Goal: Task Accomplishment & Management: Manage account settings

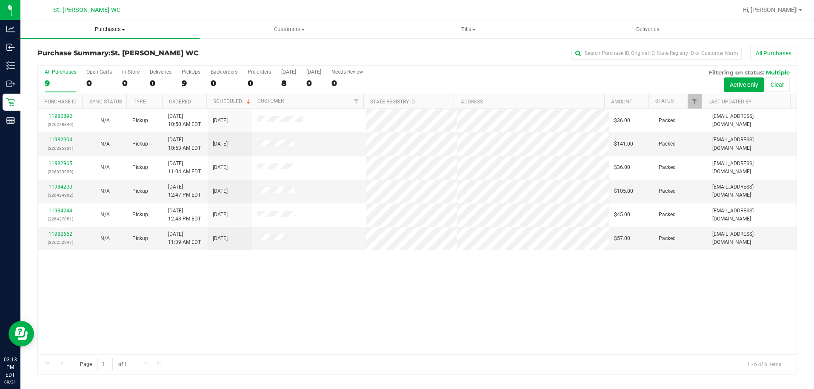
click at [111, 26] on span "Purchases" at bounding box center [109, 30] width 179 height 8
click at [99, 69] on li "All purchases" at bounding box center [109, 72] width 179 height 10
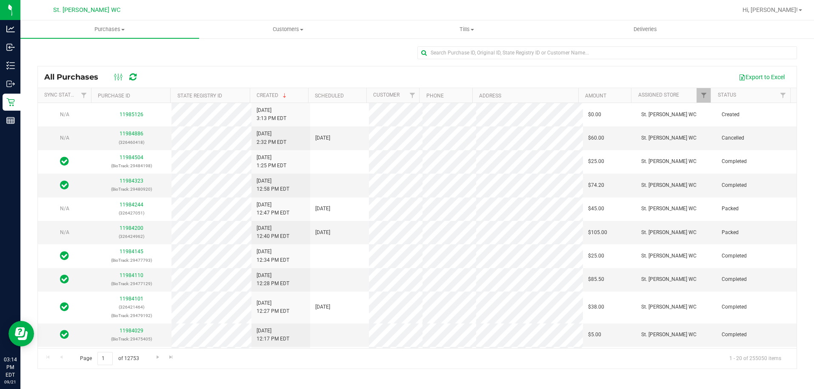
click at [234, 69] on div "All Purchases Export to Excel" at bounding box center [417, 76] width 759 height 21
click at [298, 63] on div at bounding box center [417, 56] width 760 height 20
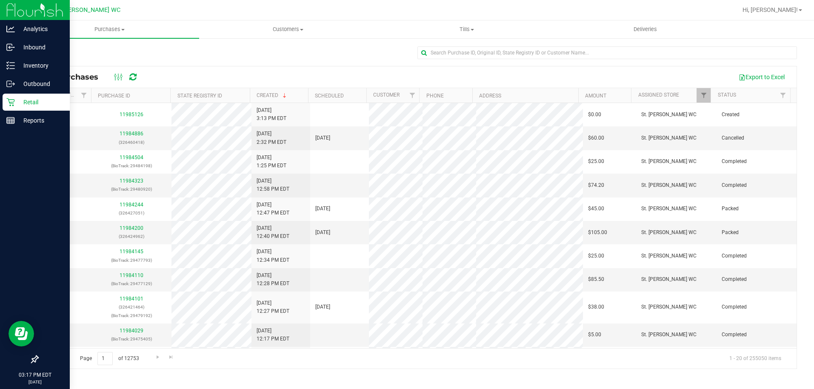
click at [13, 103] on icon at bounding box center [10, 102] width 9 height 9
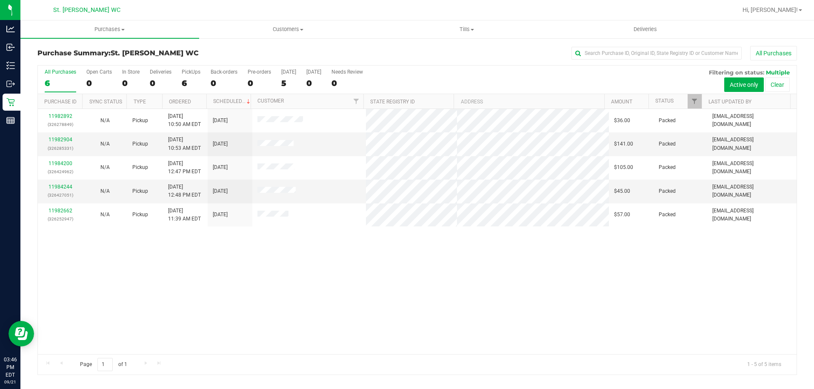
click at [175, 259] on div "11982892 (326278849) N/A Pickup [DATE] 10:50 AM EDT 9/21/2025 $36.00 Packed [EM…" at bounding box center [417, 231] width 759 height 245
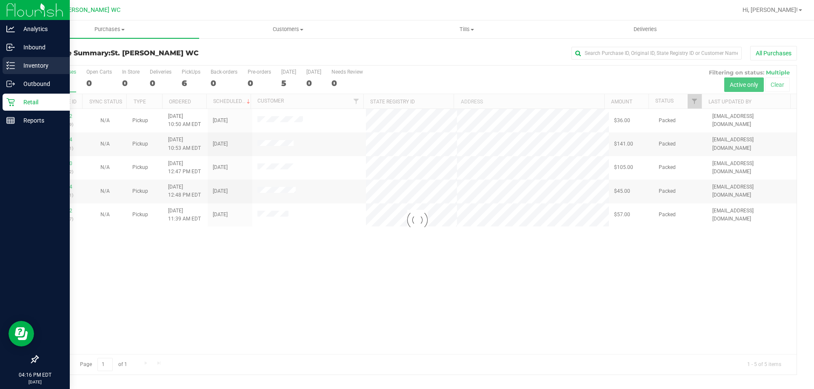
click at [9, 61] on div "Inventory" at bounding box center [36, 65] width 67 height 17
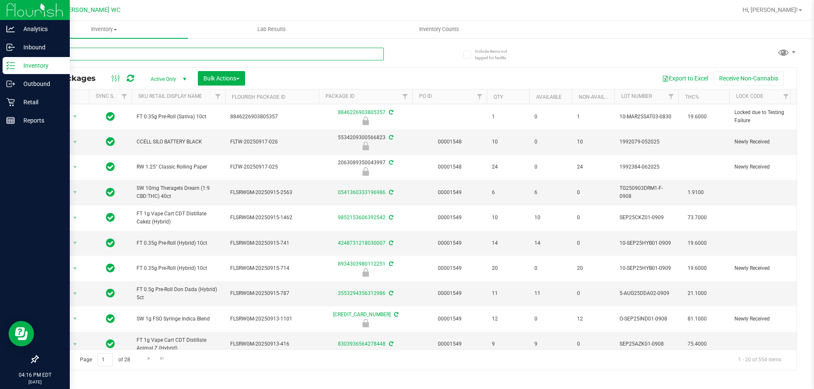
click at [71, 55] on input "text" at bounding box center [210, 54] width 346 height 13
type input "grav"
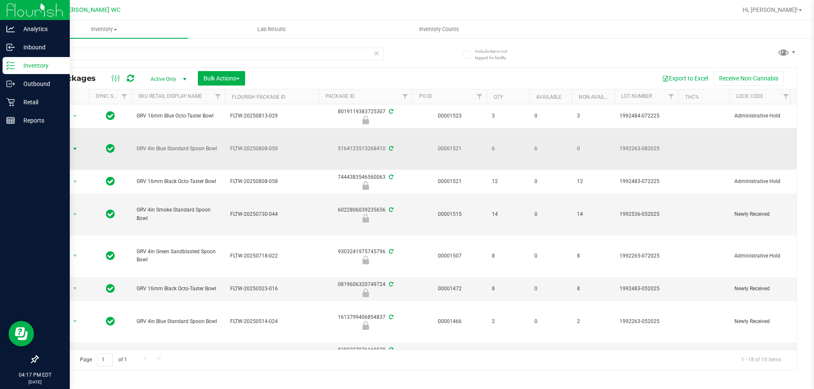
click at [73, 151] on span "select" at bounding box center [74, 149] width 7 height 7
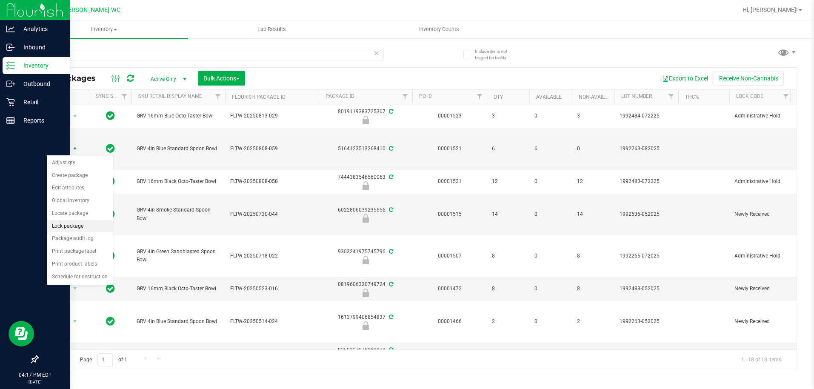
click at [74, 230] on li "Lock package" at bounding box center [80, 226] width 66 height 13
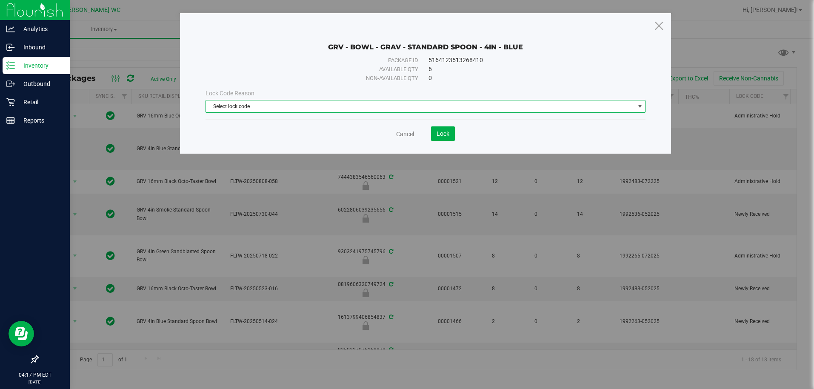
click at [249, 110] on span "Select lock code" at bounding box center [420, 106] width 429 height 12
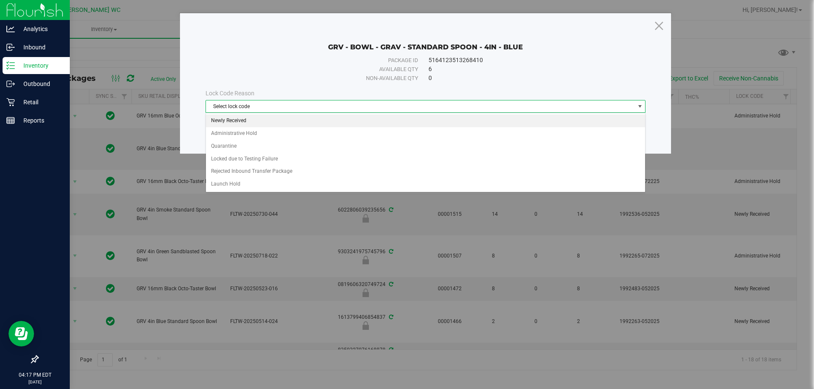
click at [254, 121] on li "Newly Received" at bounding box center [426, 120] width 440 height 13
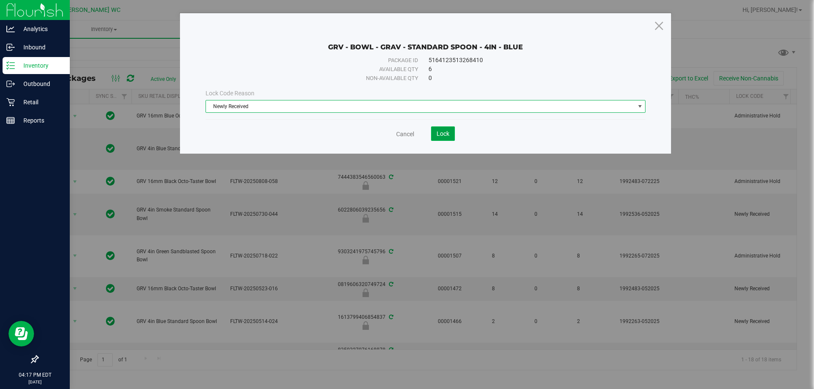
click at [452, 137] on button "Lock" at bounding box center [443, 133] width 24 height 14
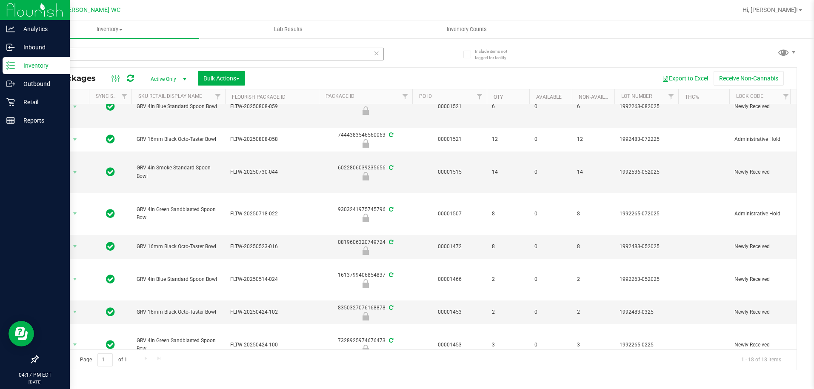
scroll to position [43, 0]
click at [374, 57] on icon at bounding box center [377, 53] width 6 height 10
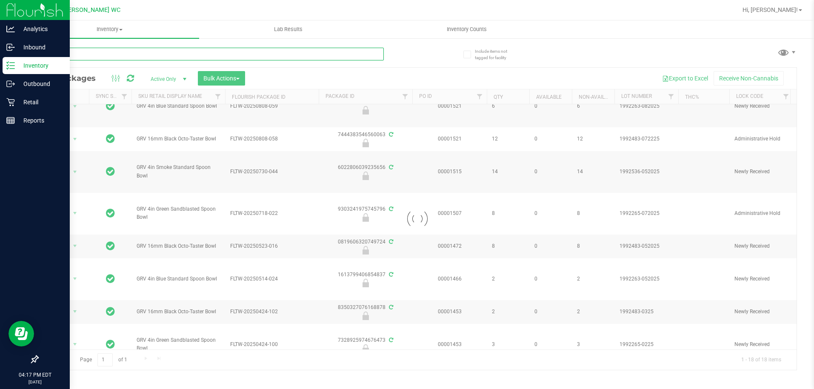
click at [322, 54] on input "text" at bounding box center [210, 54] width 346 height 13
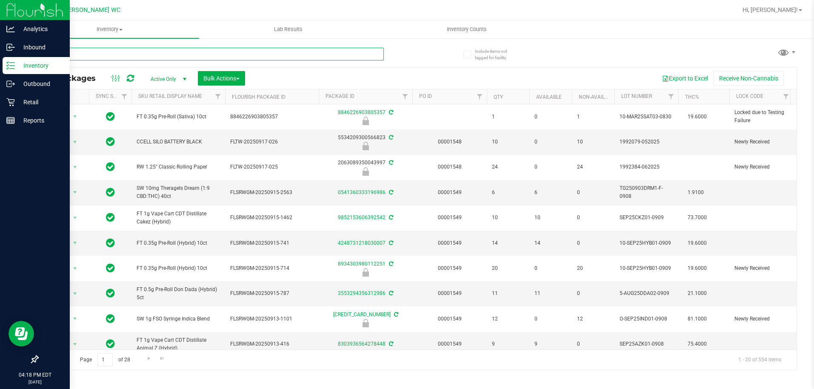
type input "var"
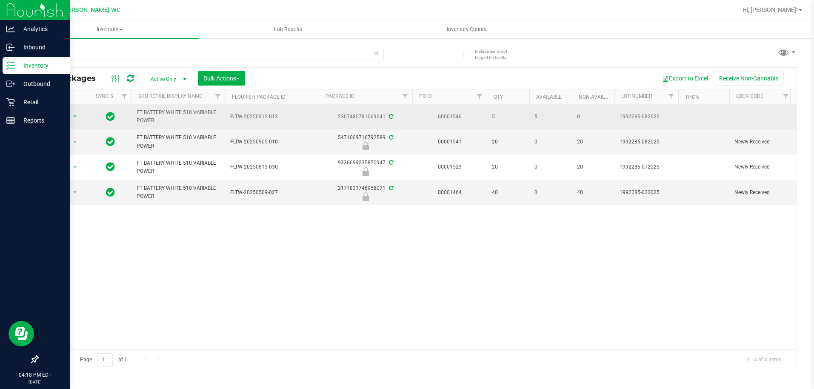
click at [60, 114] on span "Action" at bounding box center [57, 117] width 23 height 12
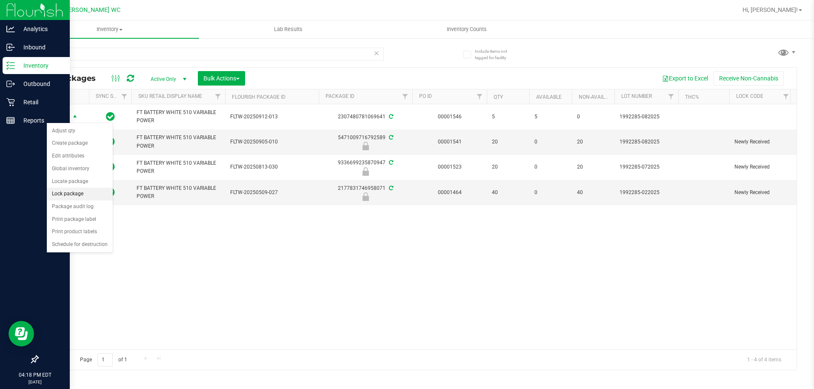
click at [63, 195] on li "Lock package" at bounding box center [80, 194] width 66 height 13
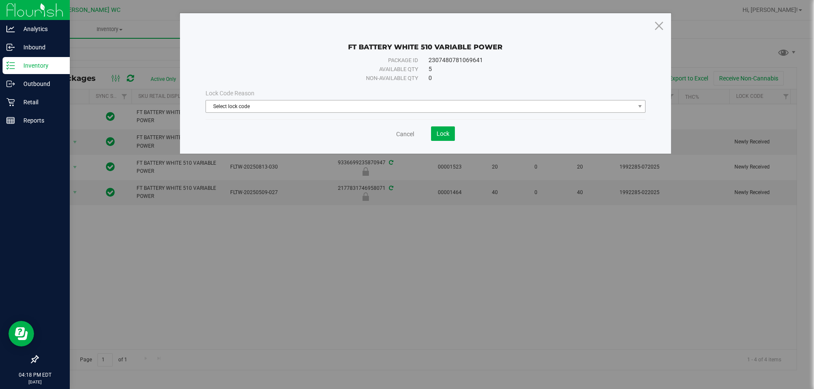
click at [226, 105] on span "Select lock code" at bounding box center [420, 106] width 429 height 12
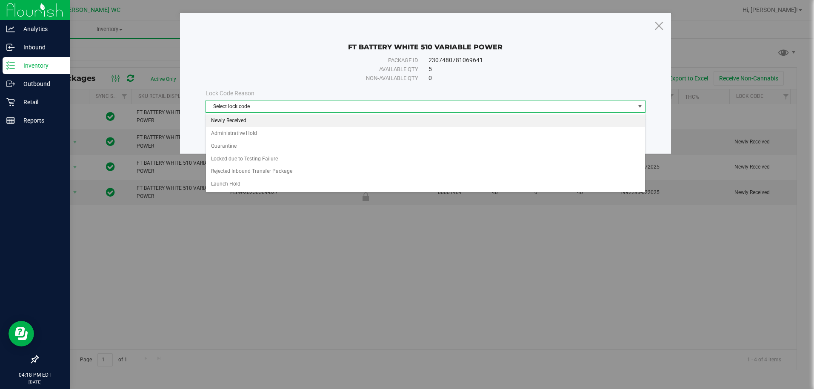
click at [261, 122] on li "Newly Received" at bounding box center [426, 120] width 440 height 13
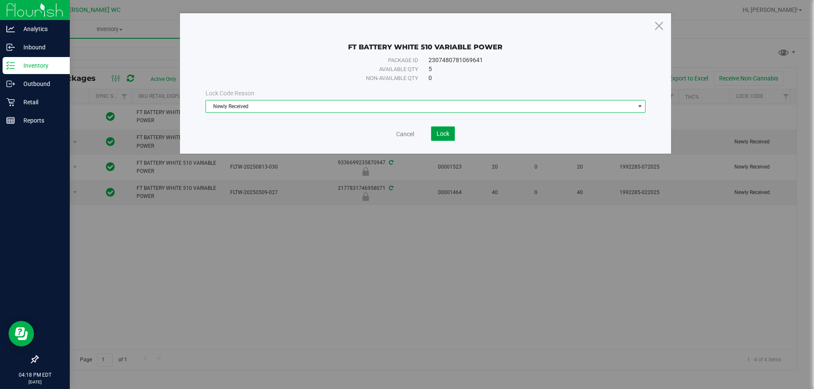
click at [440, 134] on span "Lock" at bounding box center [443, 133] width 13 height 7
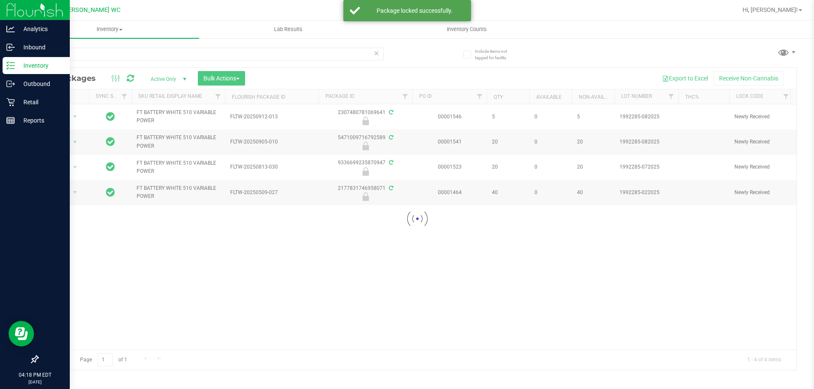
click at [377, 52] on icon at bounding box center [377, 53] width 6 height 10
click at [295, 55] on input "text" at bounding box center [210, 54] width 346 height 13
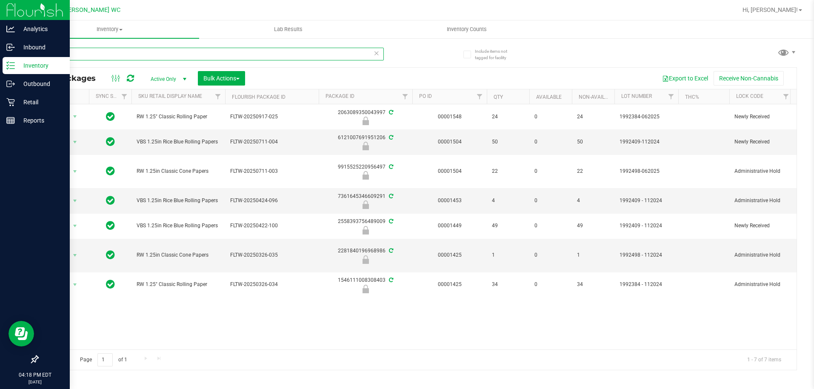
type input "paper"
click at [378, 54] on icon at bounding box center [377, 53] width 6 height 10
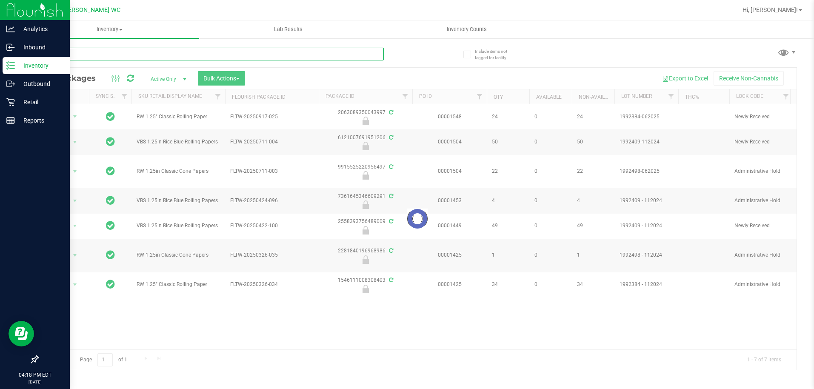
click at [312, 54] on input "text" at bounding box center [210, 54] width 346 height 13
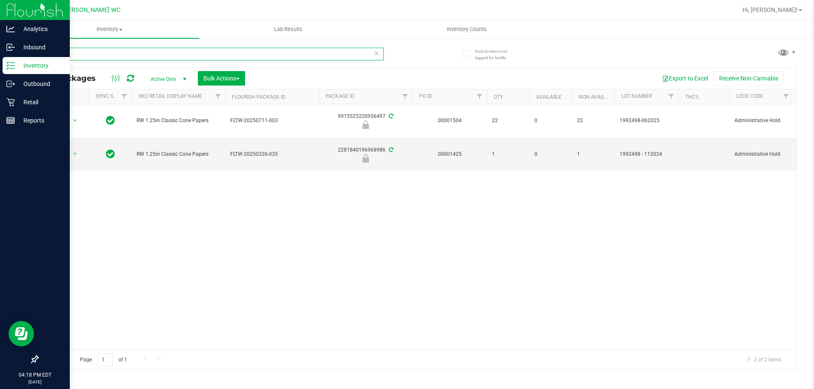
type input "cone"
click at [375, 52] on icon at bounding box center [377, 53] width 6 height 10
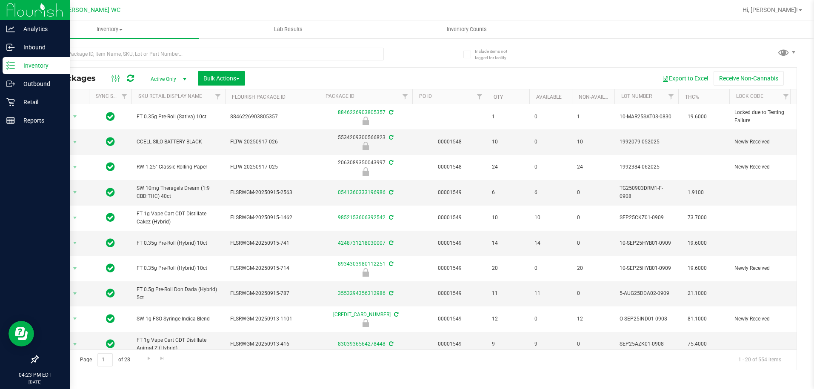
click at [226, 47] on div at bounding box center [227, 53] width 380 height 27
click at [223, 51] on input "text" at bounding box center [210, 54] width 346 height 13
type input "fic"
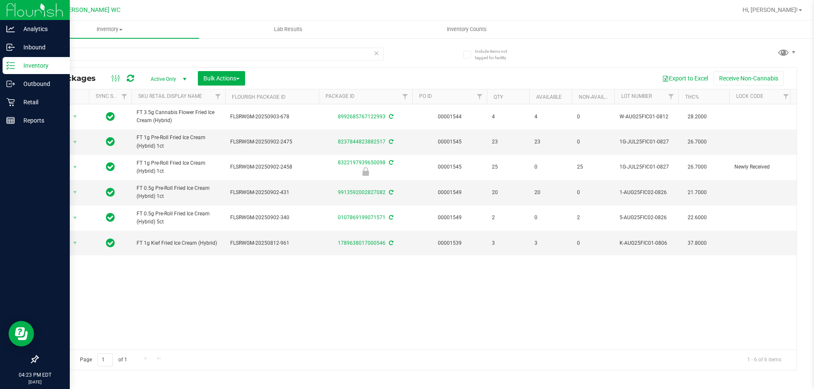
click at [271, 278] on div "Action Action Adjust qty Create package Edit attributes Global inventory Locate…" at bounding box center [417, 226] width 759 height 245
click at [460, 326] on div "Action Action Adjust qty Create package Edit attributes Global inventory Locate…" at bounding box center [417, 226] width 759 height 245
